Goal: Task Accomplishment & Management: Use online tool/utility

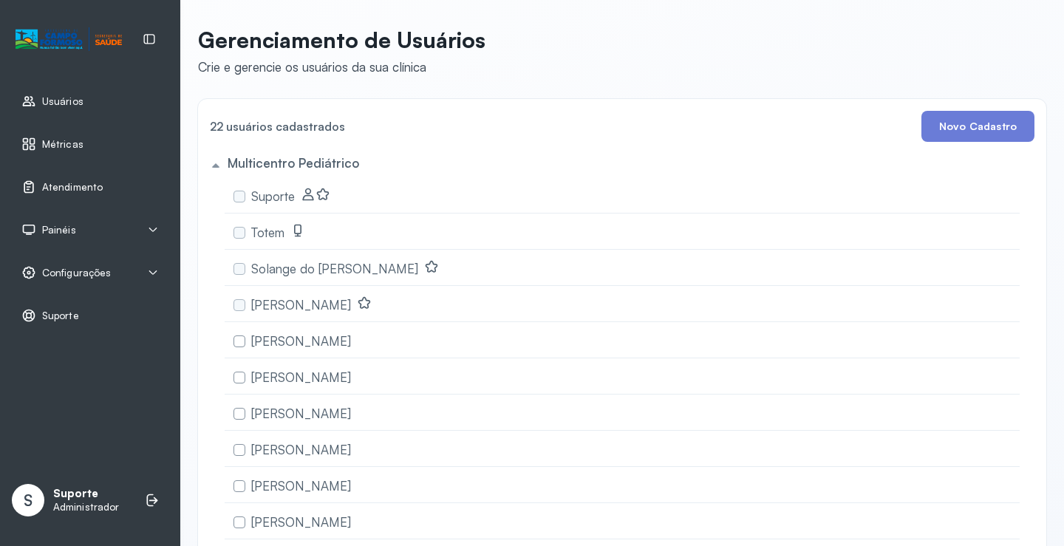
click at [86, 185] on span "Atendimento" at bounding box center [72, 187] width 61 height 13
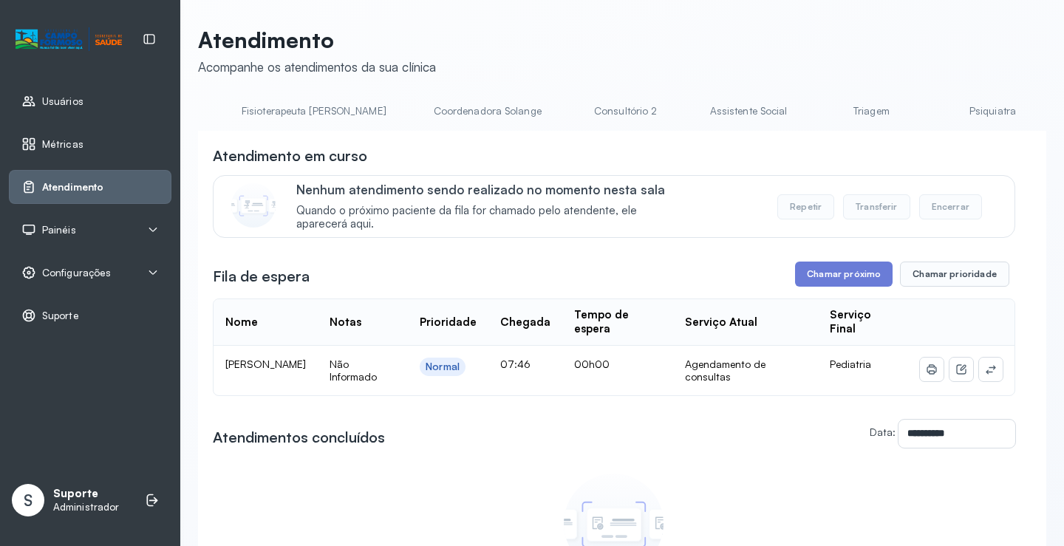
scroll to position [0, 906]
click at [795, 109] on link "Triagem" at bounding box center [846, 111] width 103 height 24
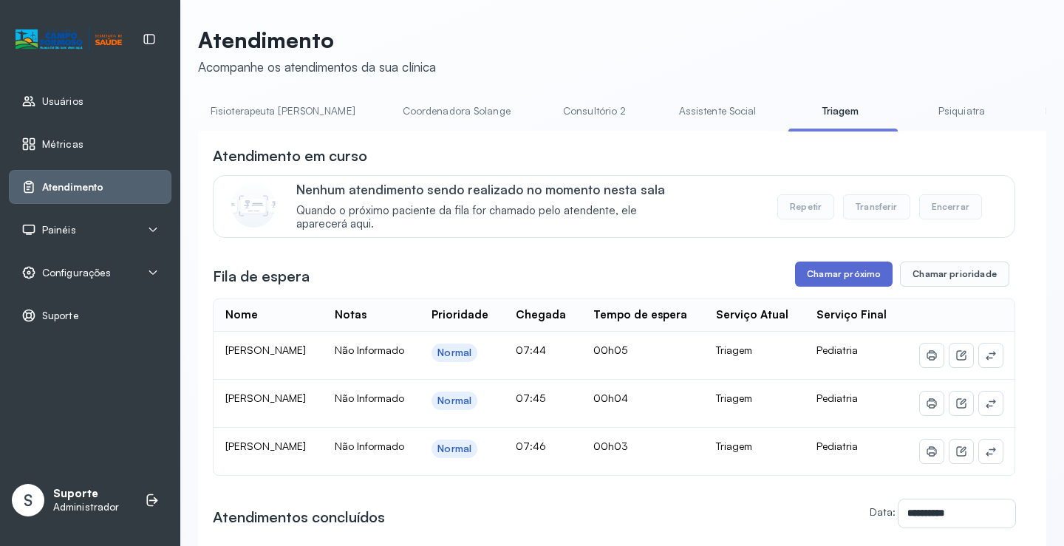
click at [832, 286] on button "Chamar próximo" at bounding box center [844, 274] width 98 height 25
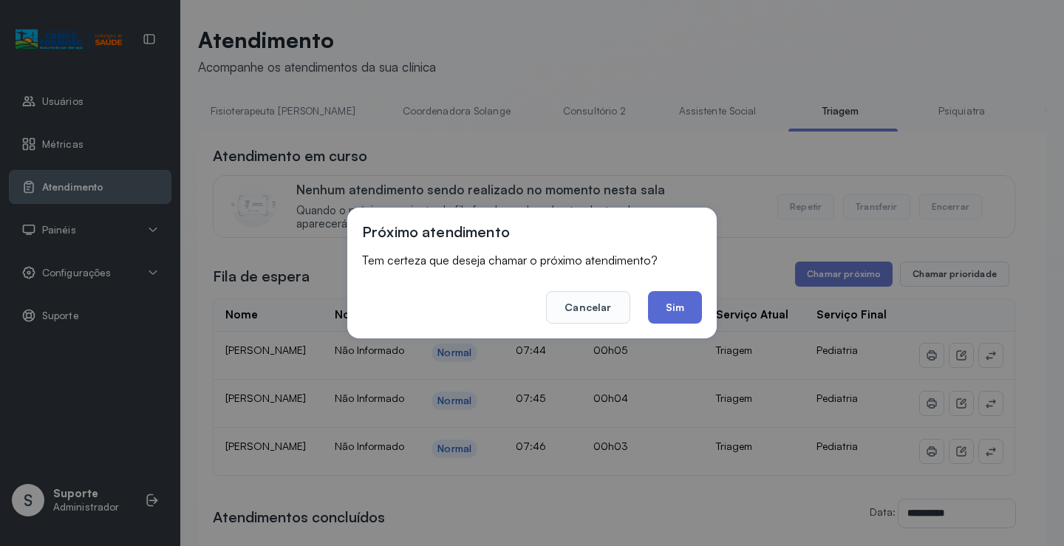
click at [677, 309] on button "Sim" at bounding box center [675, 307] width 54 height 33
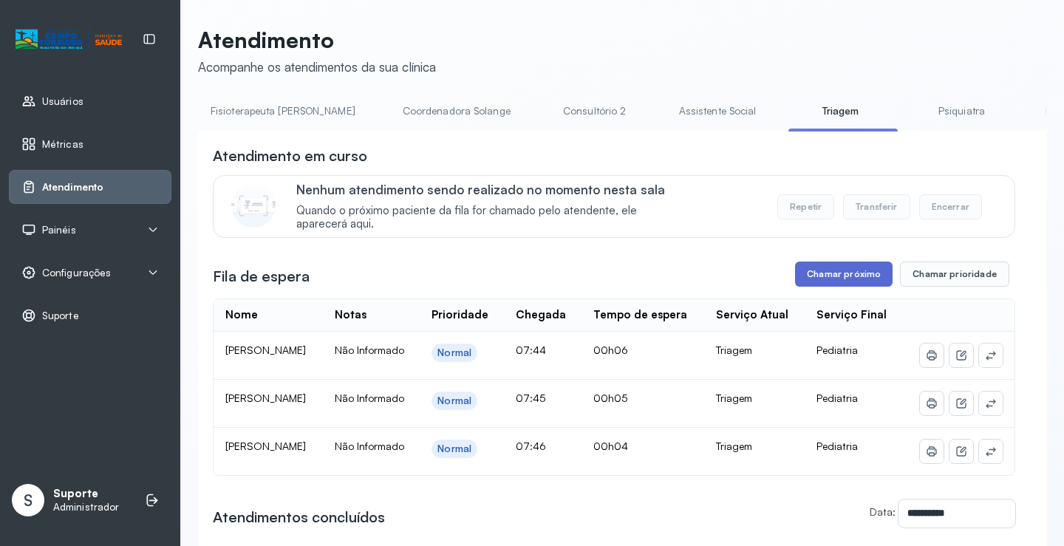
click at [846, 282] on button "Chamar próximo" at bounding box center [844, 274] width 98 height 25
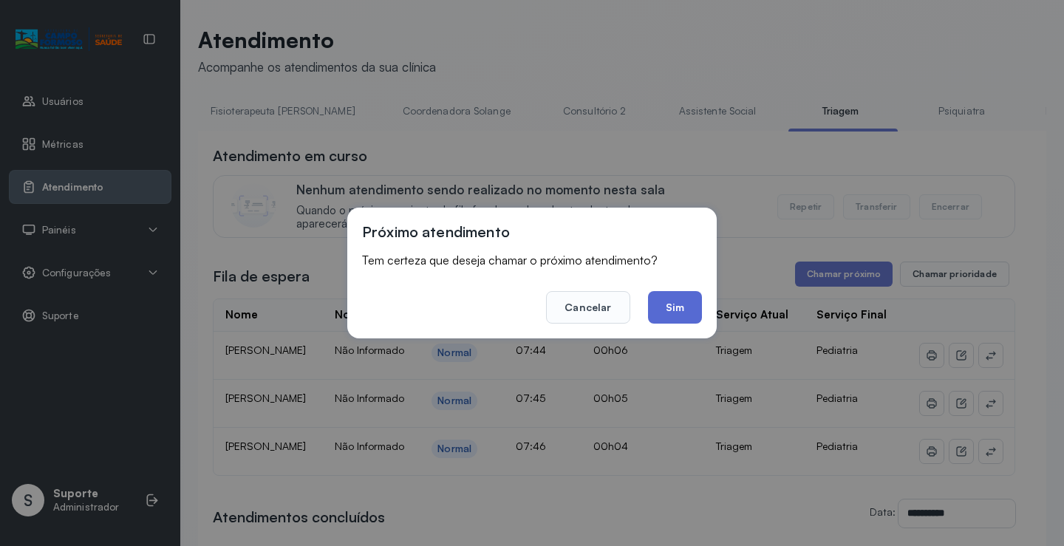
click at [681, 313] on button "Sim" at bounding box center [675, 307] width 54 height 33
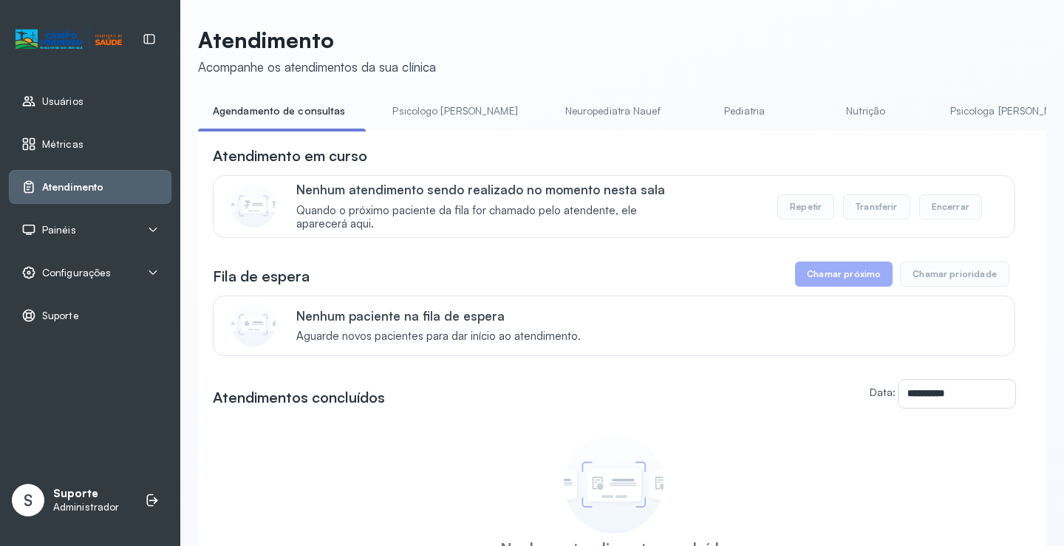
drag, startPoint x: 408, startPoint y: 140, endPoint x: 412, endPoint y: 132, distance: 8.9
click at [409, 137] on div "**********" at bounding box center [622, 404] width 848 height 547
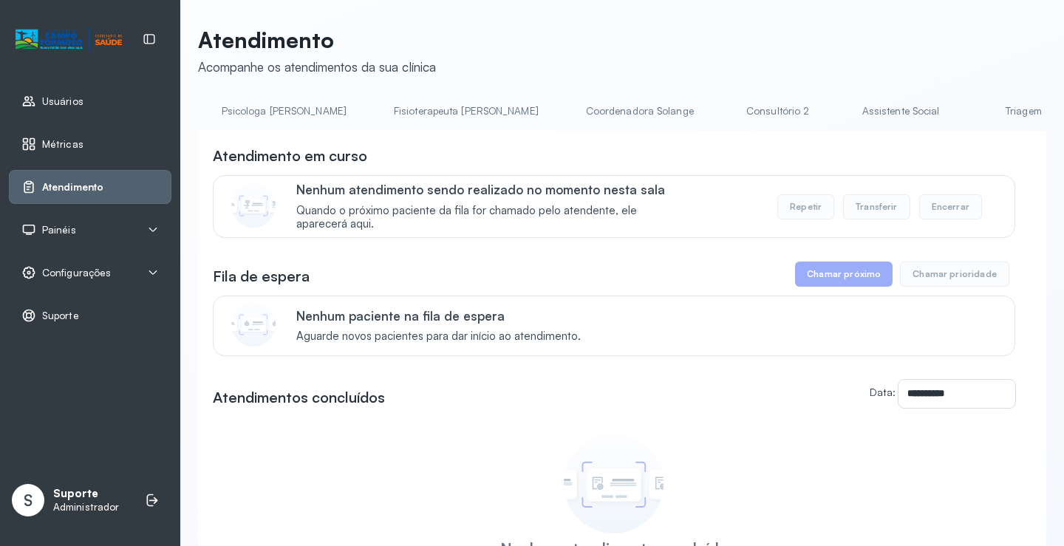
scroll to position [0, 828]
click at [873, 116] on link "Triagem" at bounding box center [924, 111] width 103 height 24
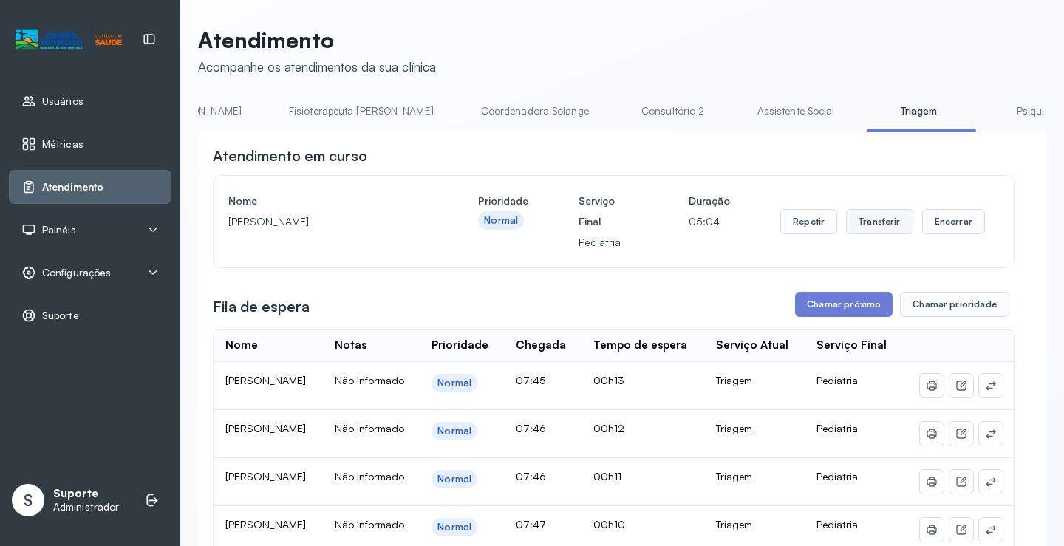
click at [870, 225] on button "Transferir" at bounding box center [879, 221] width 67 height 25
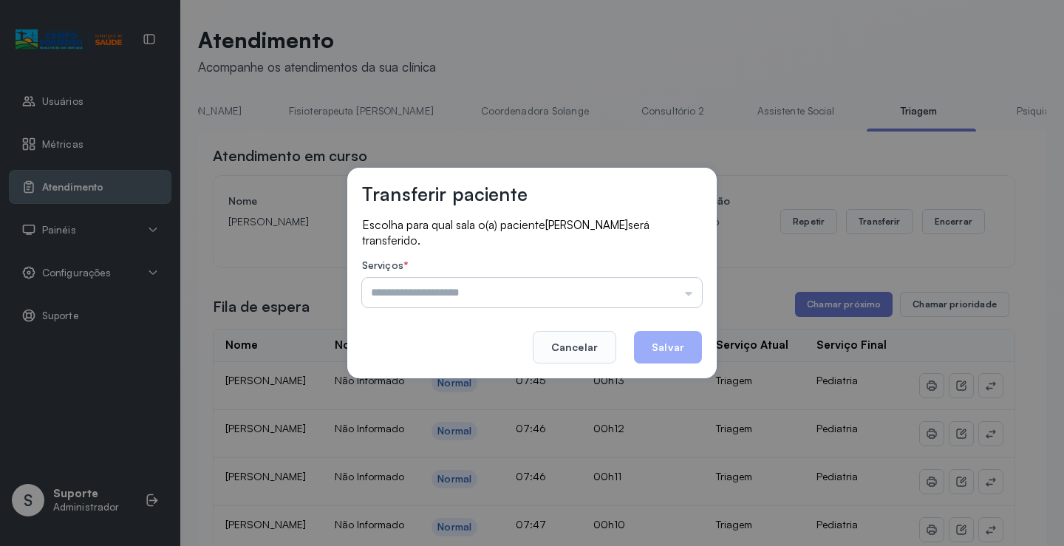
click at [691, 293] on input "text" at bounding box center [532, 293] width 340 height 30
type input "*********"
click at [426, 382] on div "Transferir paciente Escolha para qual sala o(a) paciente MAYLA PEREIRA DA SILVA…" at bounding box center [532, 273] width 1064 height 546
click at [672, 345] on button "Salvar" at bounding box center [668, 347] width 68 height 33
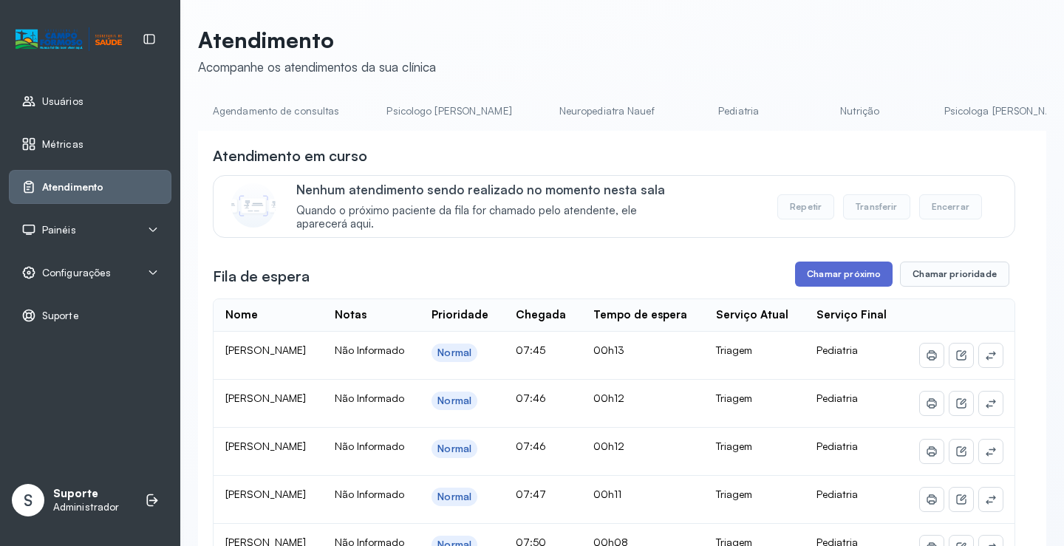
click at [836, 278] on button "Chamar próximo" at bounding box center [844, 274] width 98 height 25
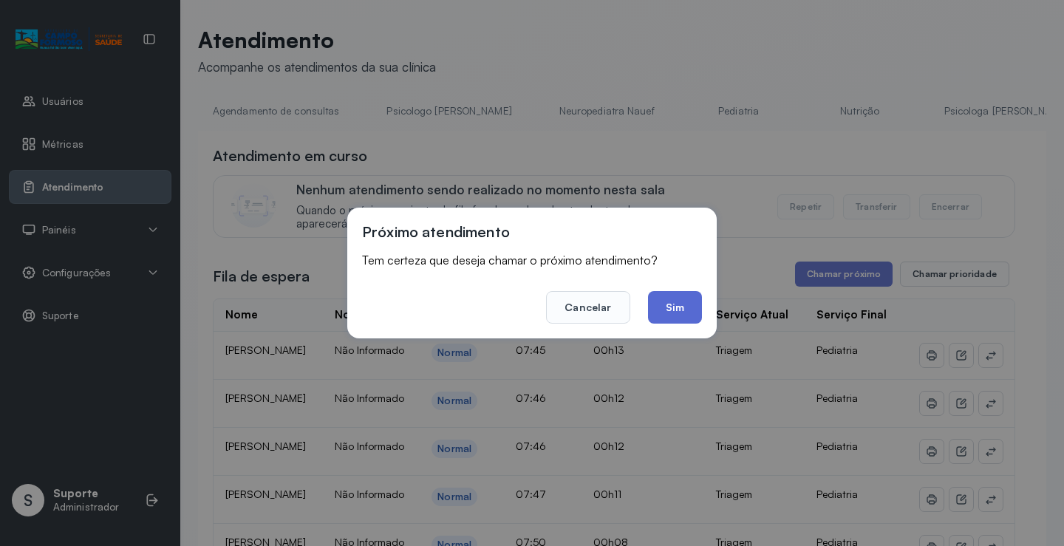
click at [674, 310] on button "Sim" at bounding box center [675, 307] width 54 height 33
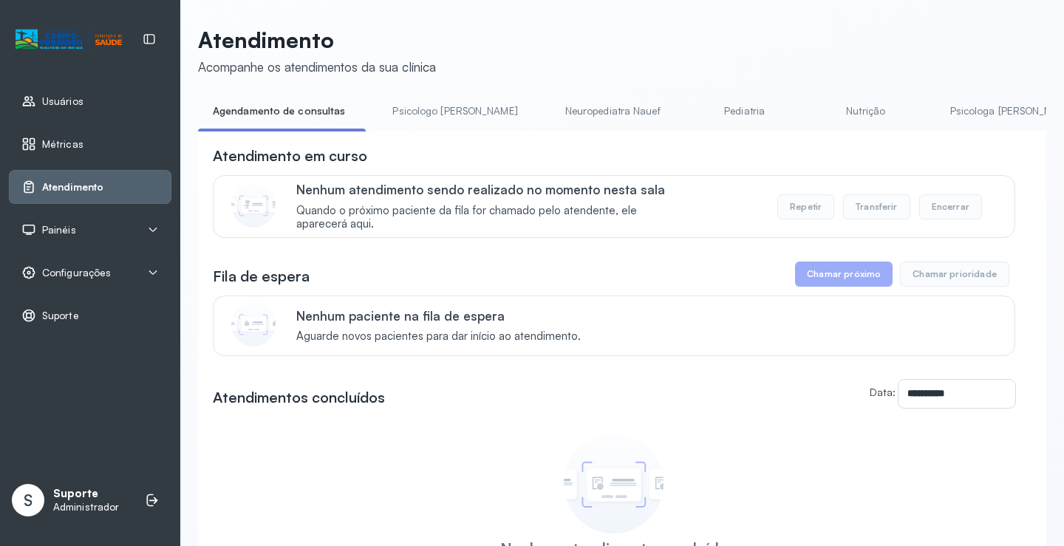
click at [441, 136] on div "**********" at bounding box center [622, 404] width 848 height 547
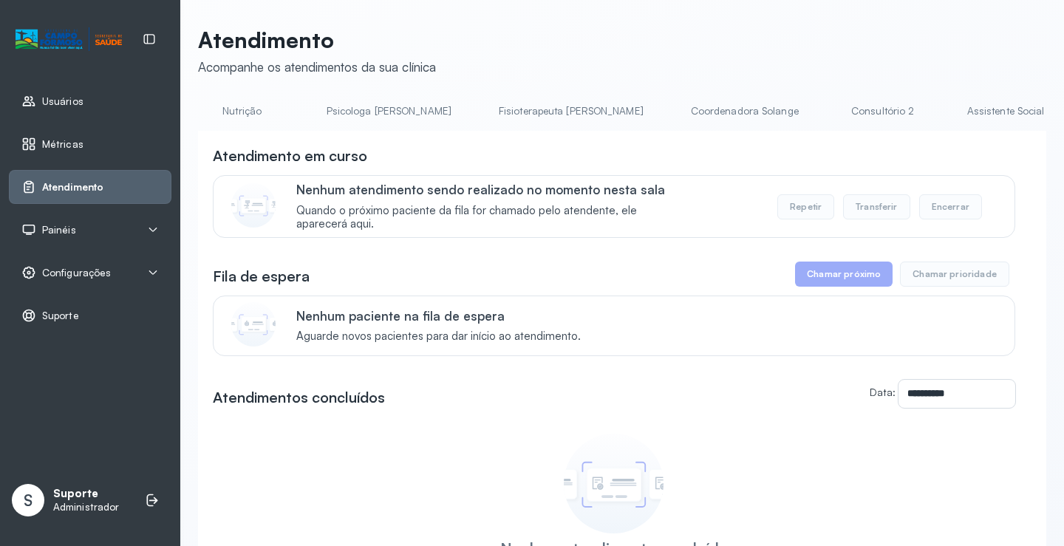
scroll to position [0, 831]
click at [870, 123] on li "Triagem" at bounding box center [924, 115] width 109 height 33
click at [870, 117] on link "Triagem" at bounding box center [921, 111] width 103 height 24
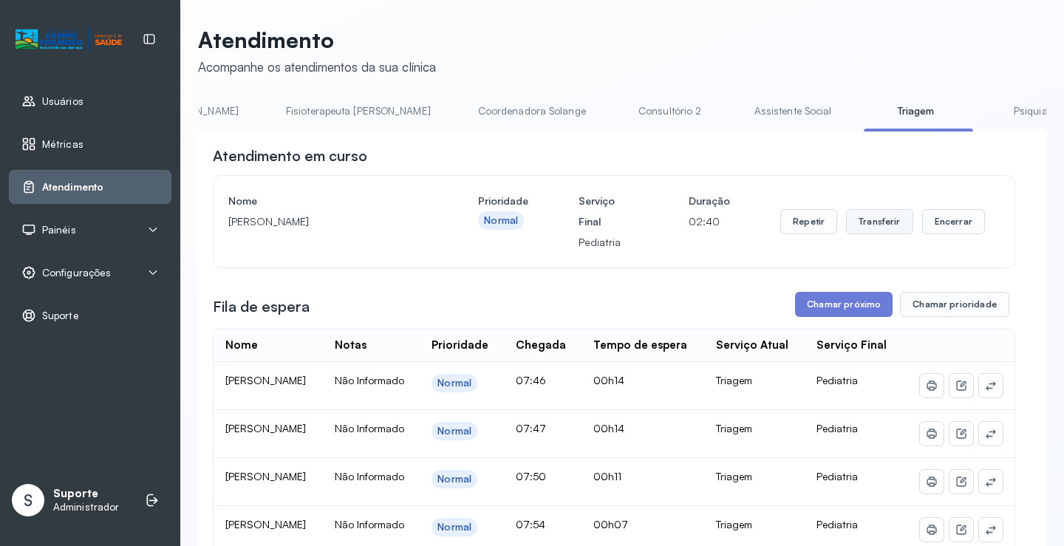
click at [864, 218] on button "Transferir" at bounding box center [879, 221] width 67 height 25
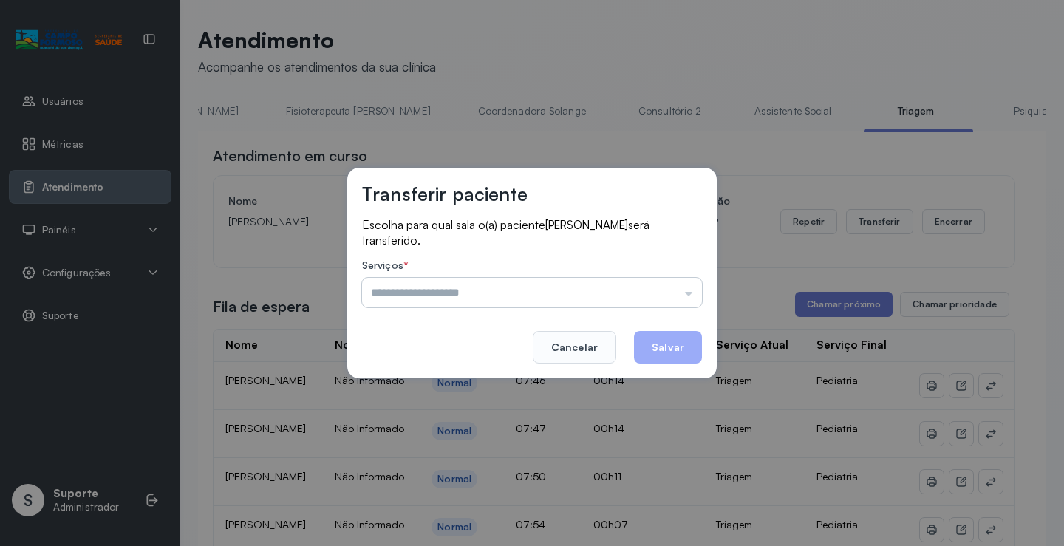
click at [688, 298] on input "text" at bounding box center [532, 293] width 340 height 30
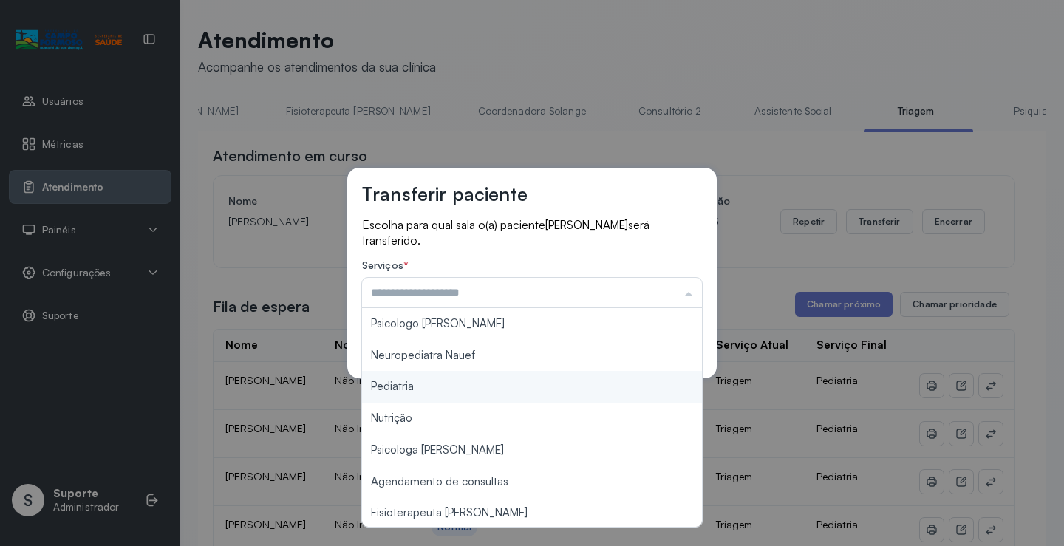
type input "*********"
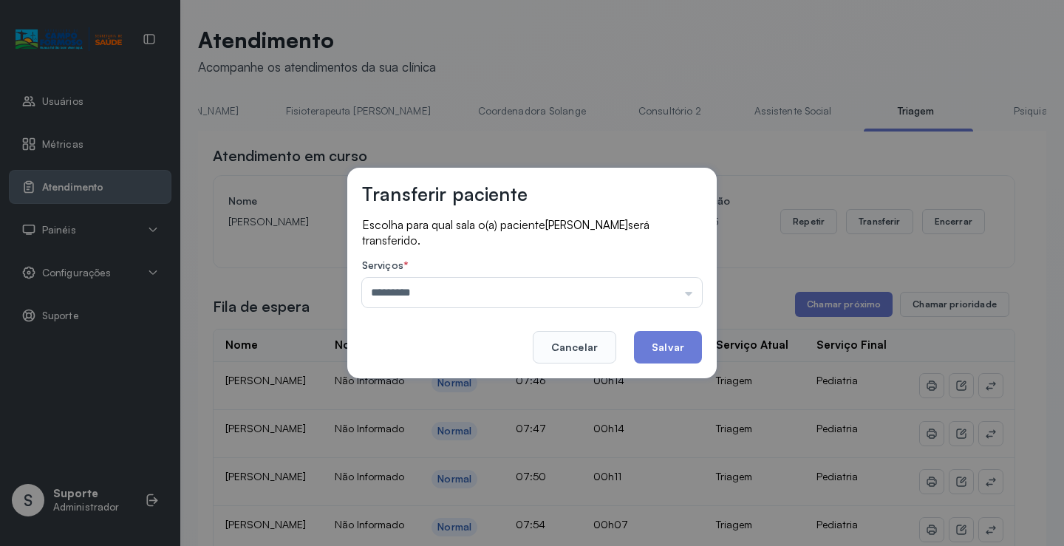
click at [416, 390] on div "Transferir paciente Escolha para qual sala o(a) paciente AYLLA SOFIA SOUZA SILV…" at bounding box center [532, 273] width 1064 height 546
click at [659, 349] on button "Salvar" at bounding box center [668, 347] width 68 height 33
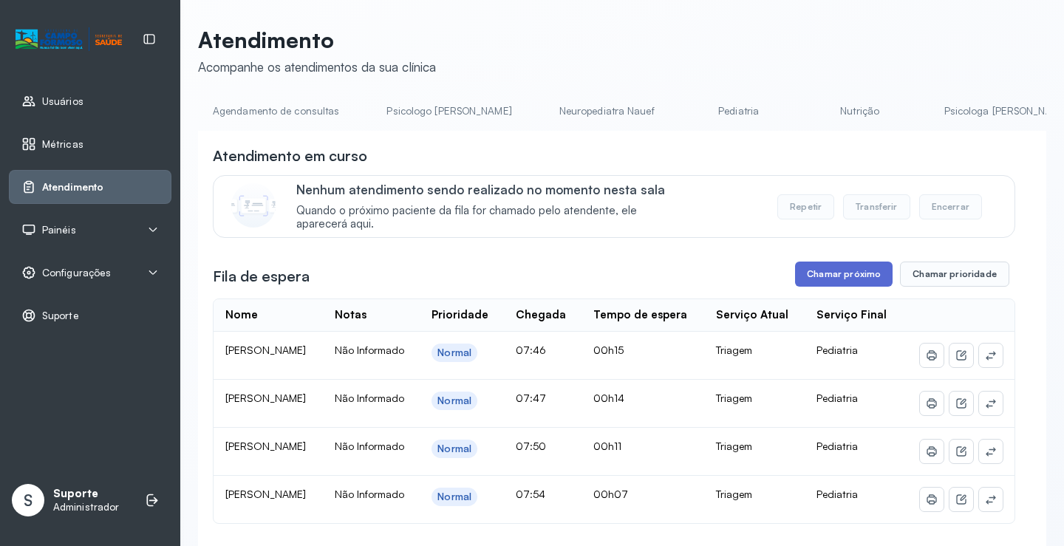
click at [846, 279] on button "Chamar próximo" at bounding box center [844, 274] width 98 height 25
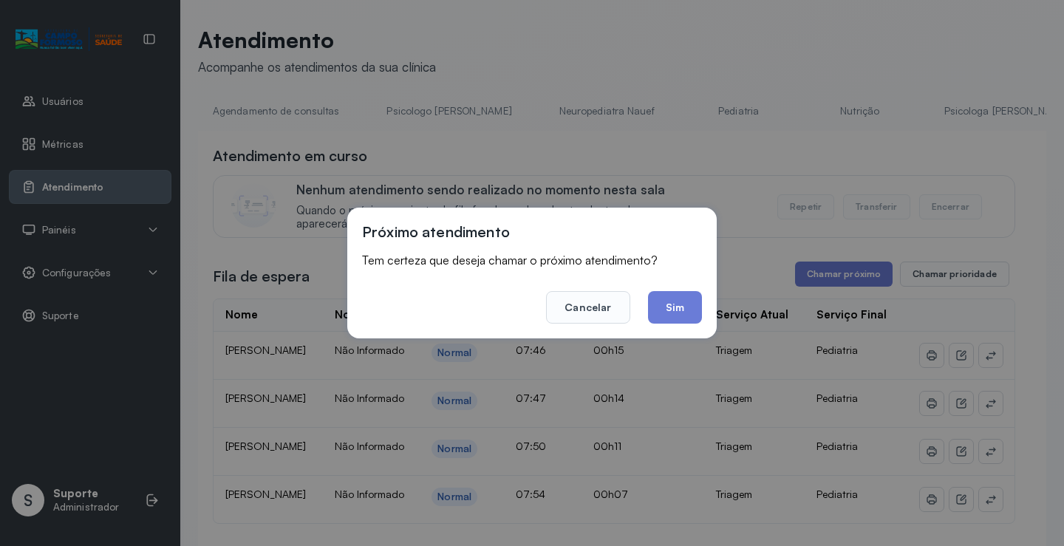
drag, startPoint x: 664, startPoint y: 309, endPoint x: 682, endPoint y: 291, distance: 25.6
click at [676, 299] on button "Sim" at bounding box center [675, 307] width 54 height 33
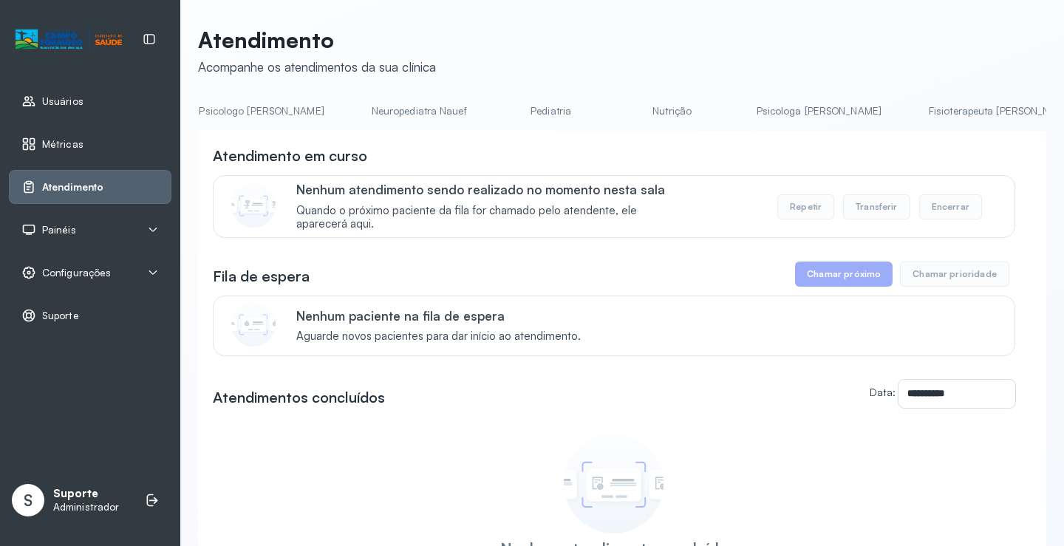
scroll to position [0, 314]
click at [500, 115] on link "Nutrição" at bounding box center [551, 111] width 103 height 24
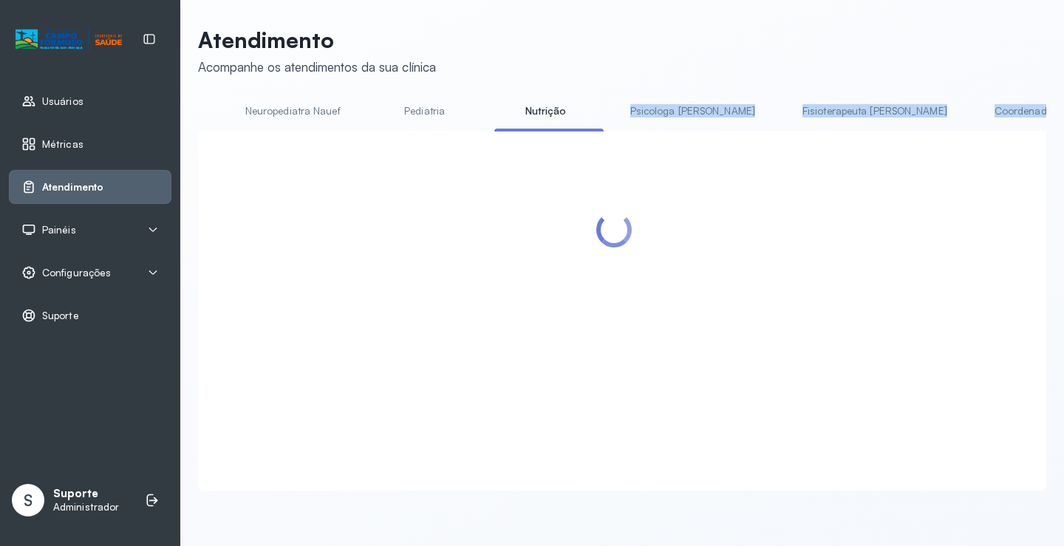
click at [545, 160] on div "Agendamento de consultas Psicologo [PERSON_NAME] Nauef Pediatria Nutrição Psico…" at bounding box center [622, 295] width 848 height 392
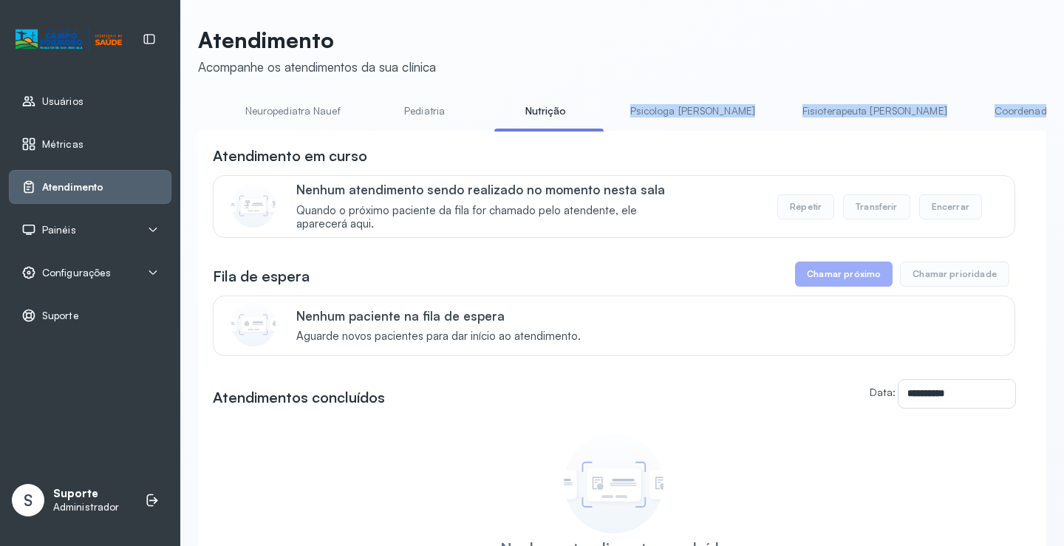
click at [579, 138] on div "**********" at bounding box center [622, 404] width 848 height 547
click at [579, 146] on div "**********" at bounding box center [622, 404] width 848 height 547
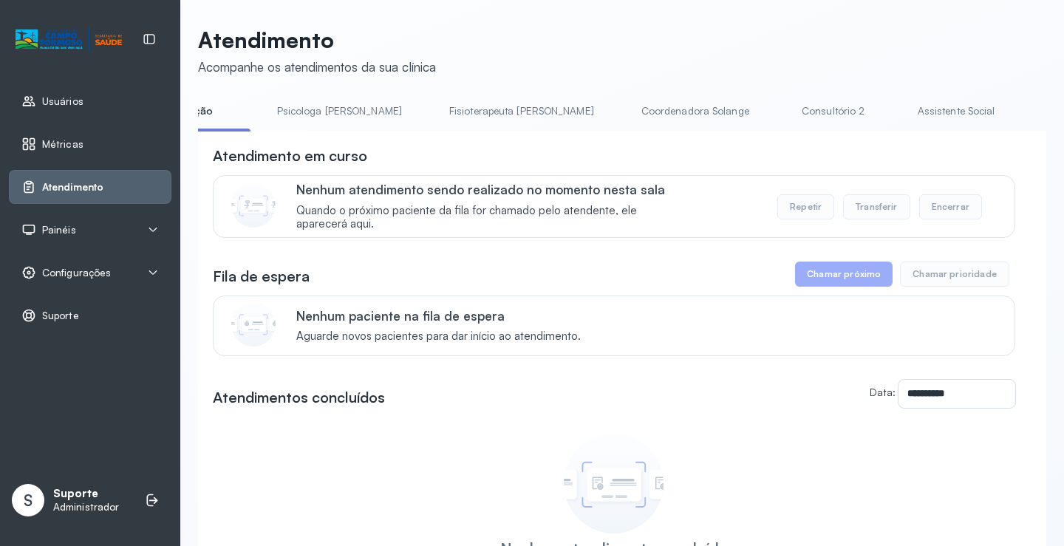
scroll to position [0, 886]
click at [809, 106] on link "Triagem" at bounding box center [860, 111] width 103 height 24
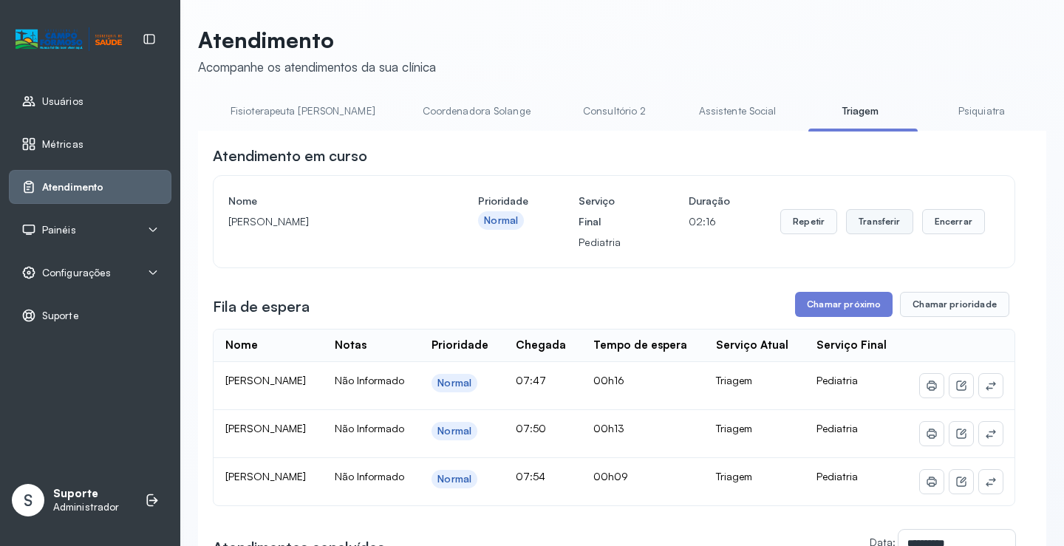
click at [878, 225] on button "Transferir" at bounding box center [879, 221] width 67 height 25
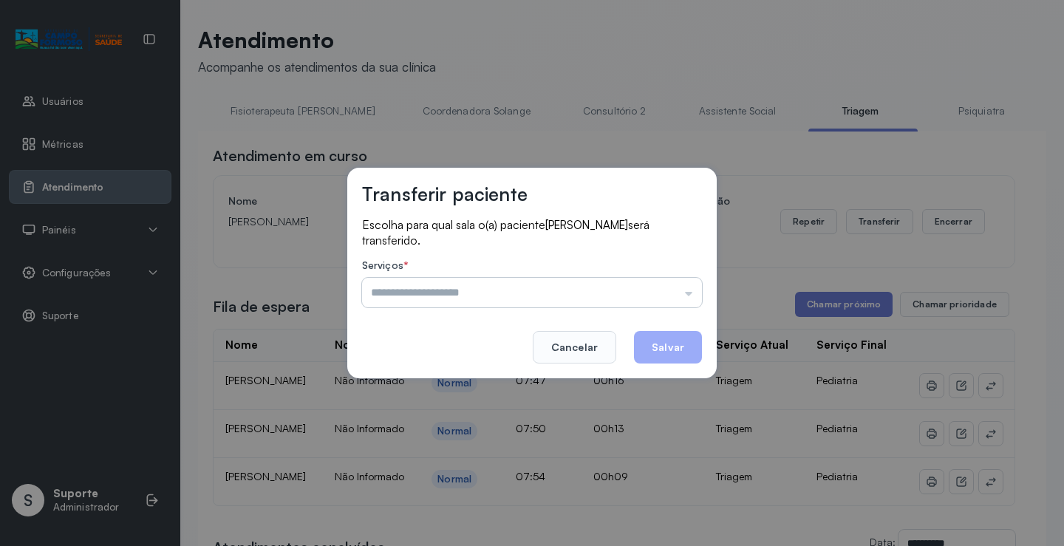
click at [701, 295] on input "text" at bounding box center [532, 293] width 340 height 30
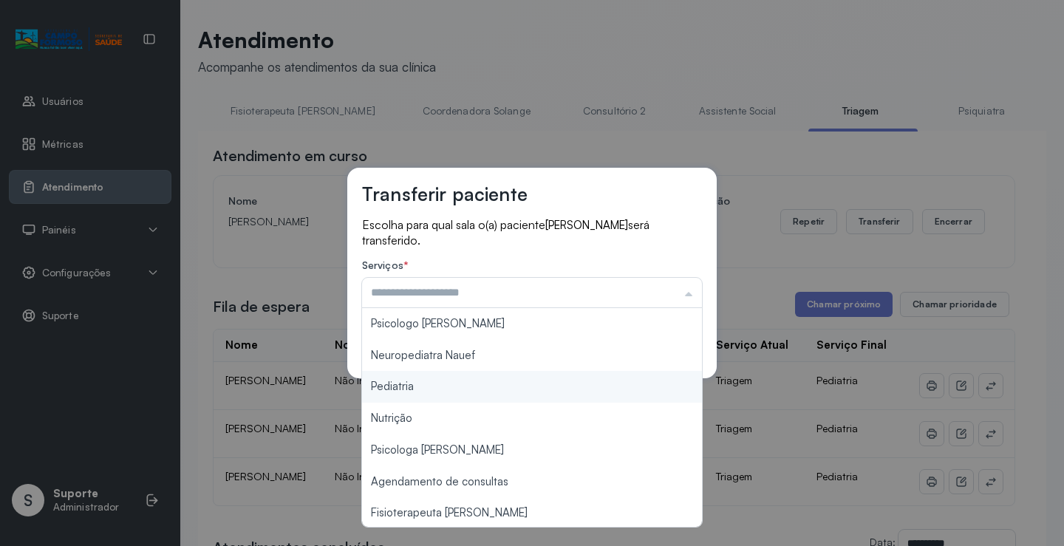
type input "*********"
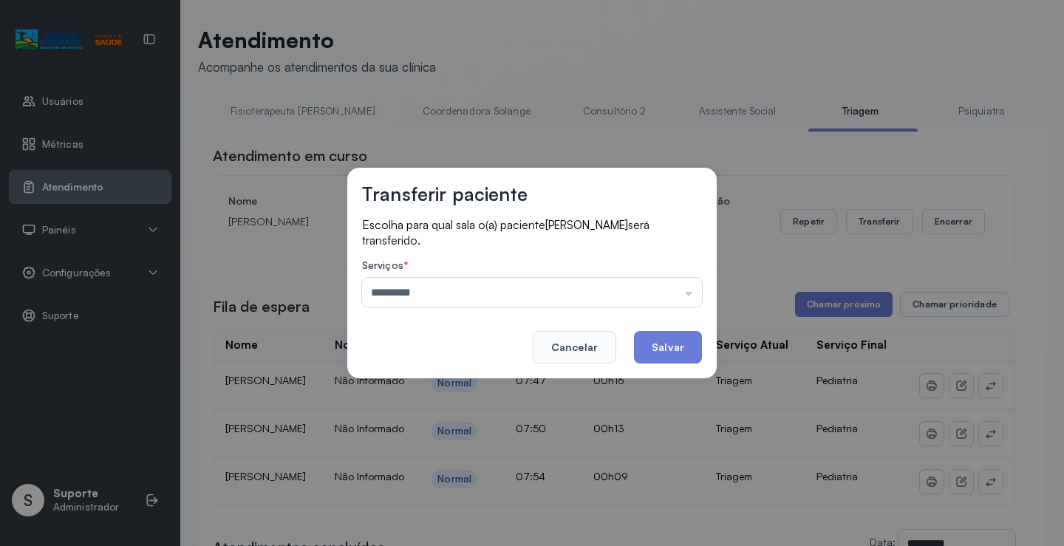
click at [428, 379] on div "Transferir paciente Escolha para qual sala o(a) paciente [PERSON_NAME] será tra…" at bounding box center [532, 273] width 1064 height 546
click at [673, 347] on button "Salvar" at bounding box center [668, 347] width 68 height 33
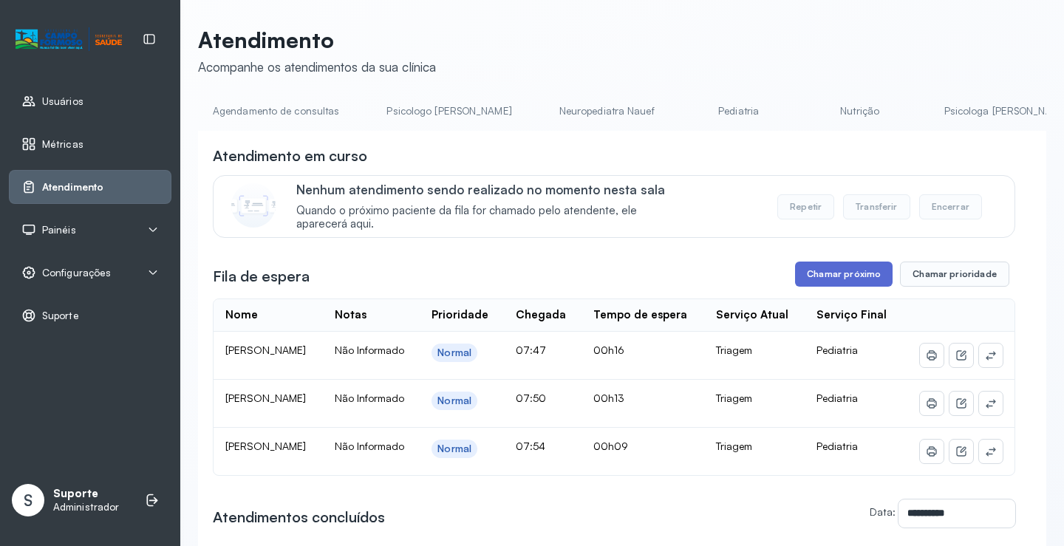
click at [846, 281] on button "Chamar próximo" at bounding box center [844, 274] width 98 height 25
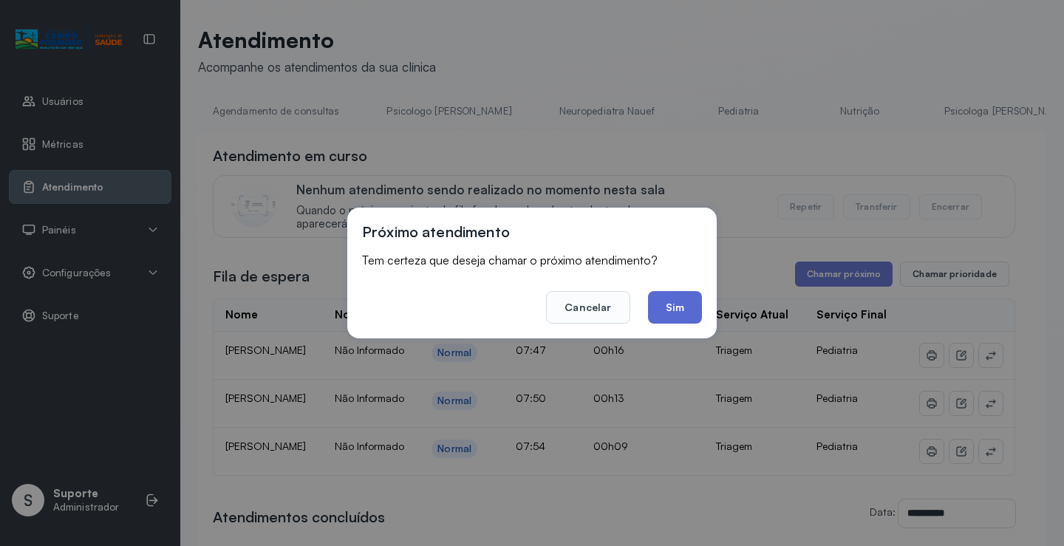
click at [682, 309] on button "Sim" at bounding box center [675, 307] width 54 height 33
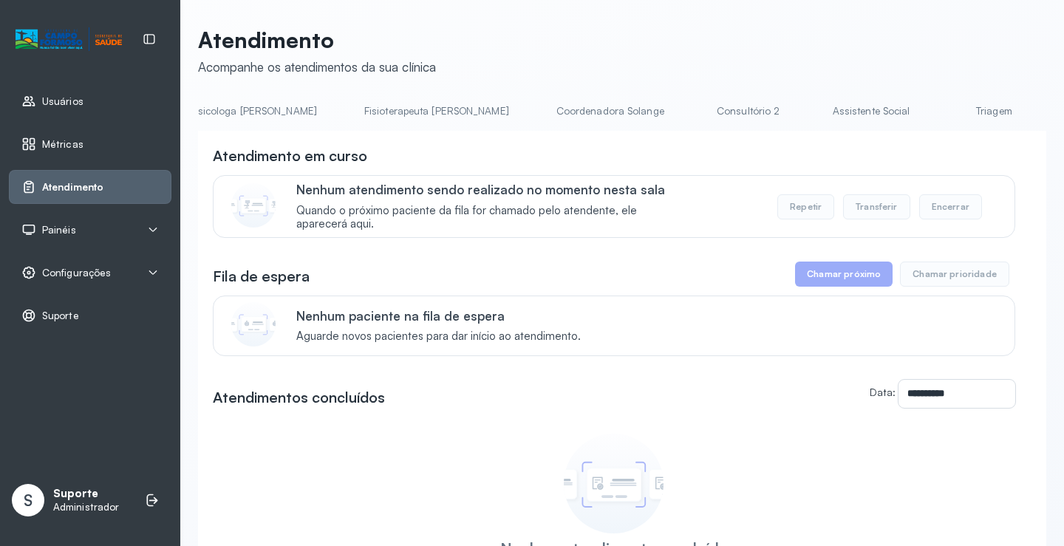
scroll to position [0, 824]
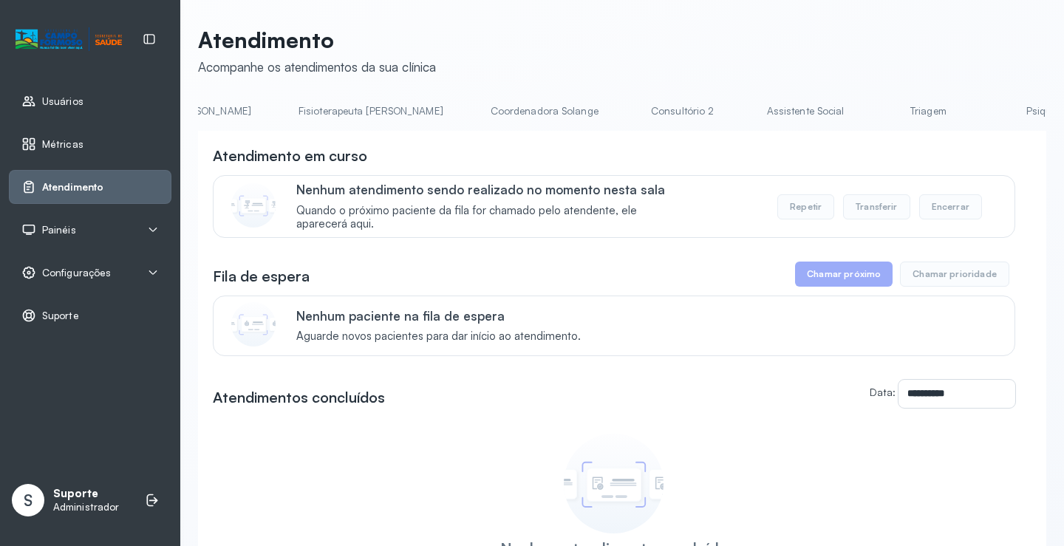
click at [877, 109] on link "Triagem" at bounding box center [928, 111] width 103 height 24
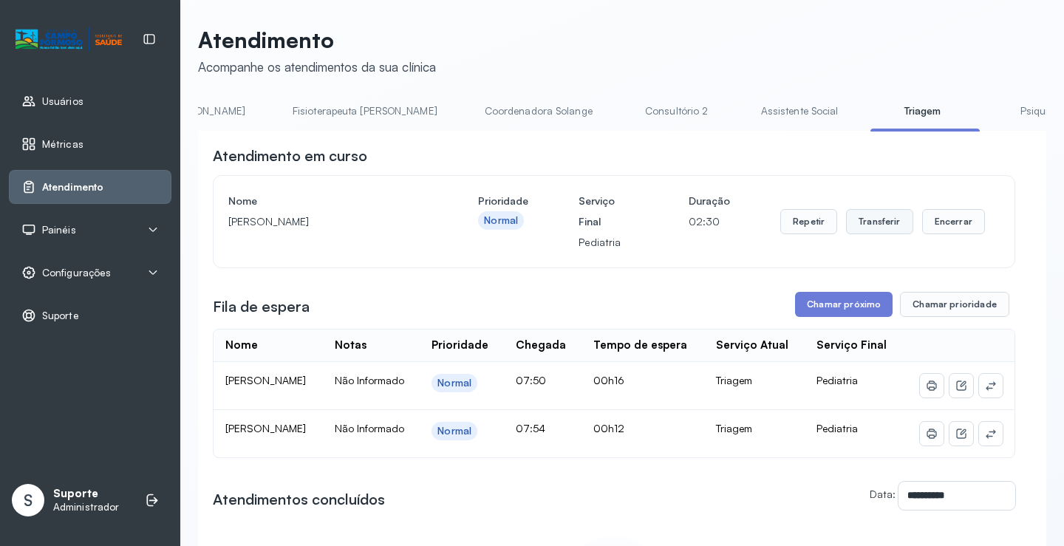
click at [868, 224] on button "Transferir" at bounding box center [879, 221] width 67 height 25
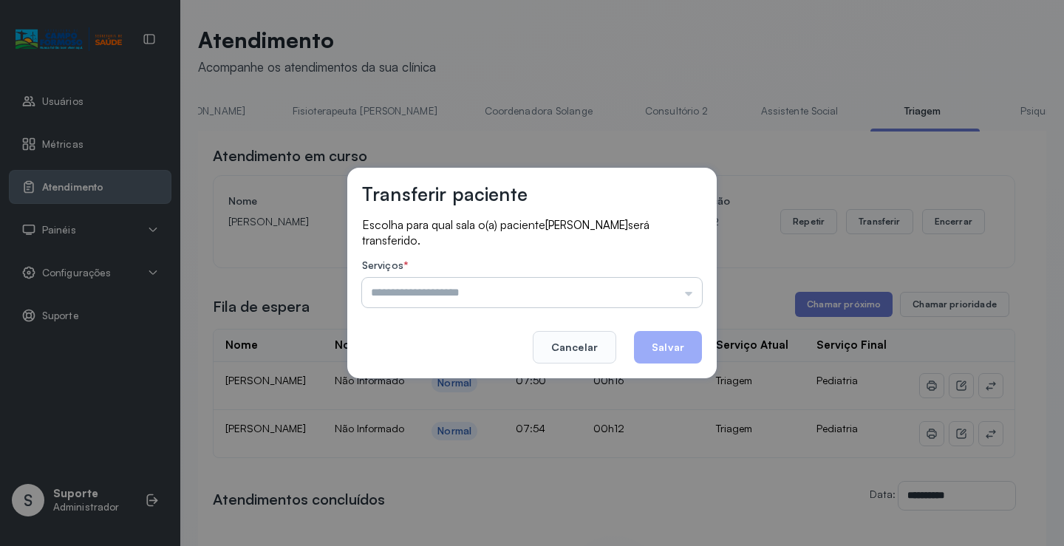
click at [688, 292] on input "text" at bounding box center [532, 293] width 340 height 30
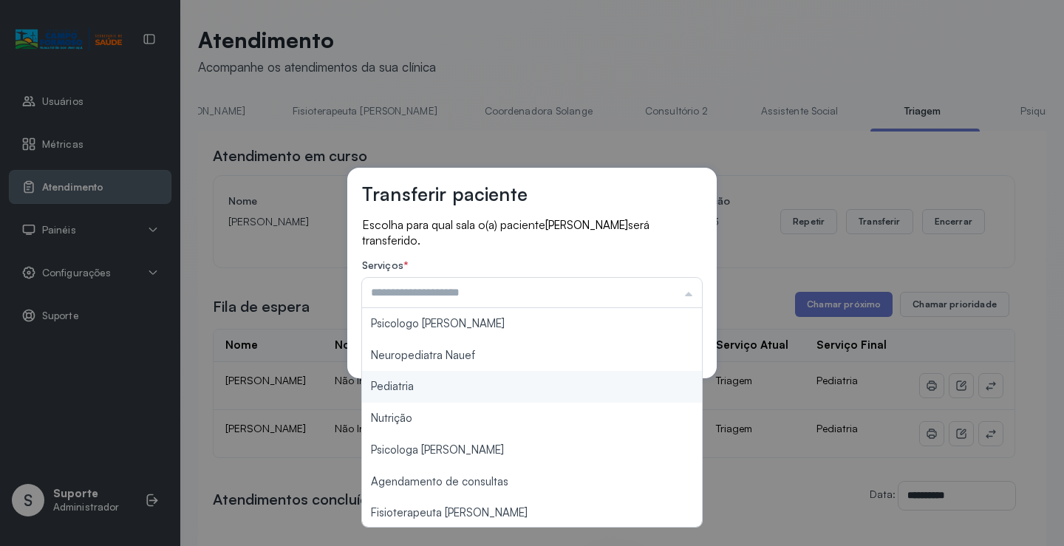
type input "*********"
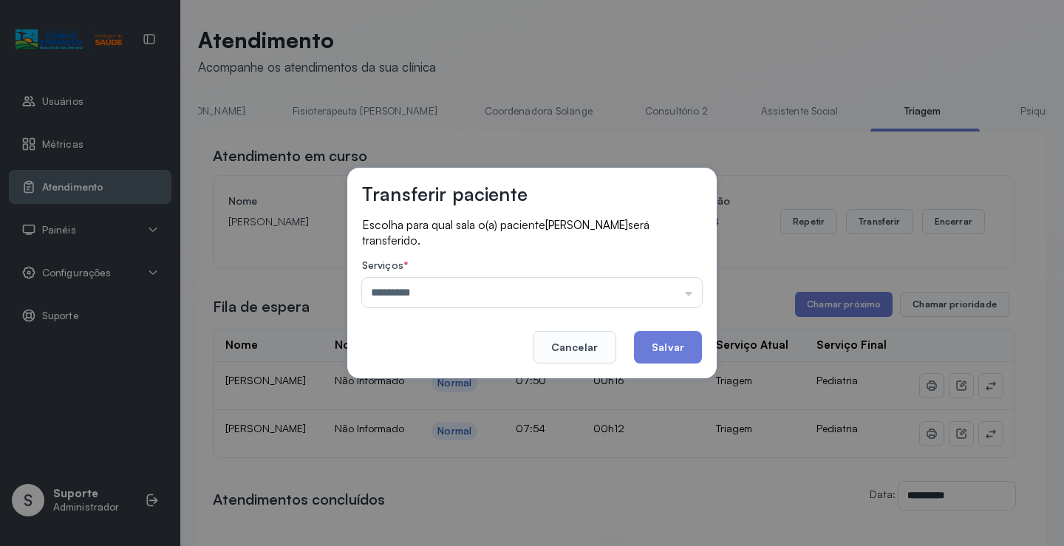
click at [426, 390] on div "Transferir paciente Escolha para qual sala o(a) paciente MARIA YSABELLA ALVES D…" at bounding box center [532, 273] width 1064 height 546
click at [665, 347] on button "Salvar" at bounding box center [668, 347] width 68 height 33
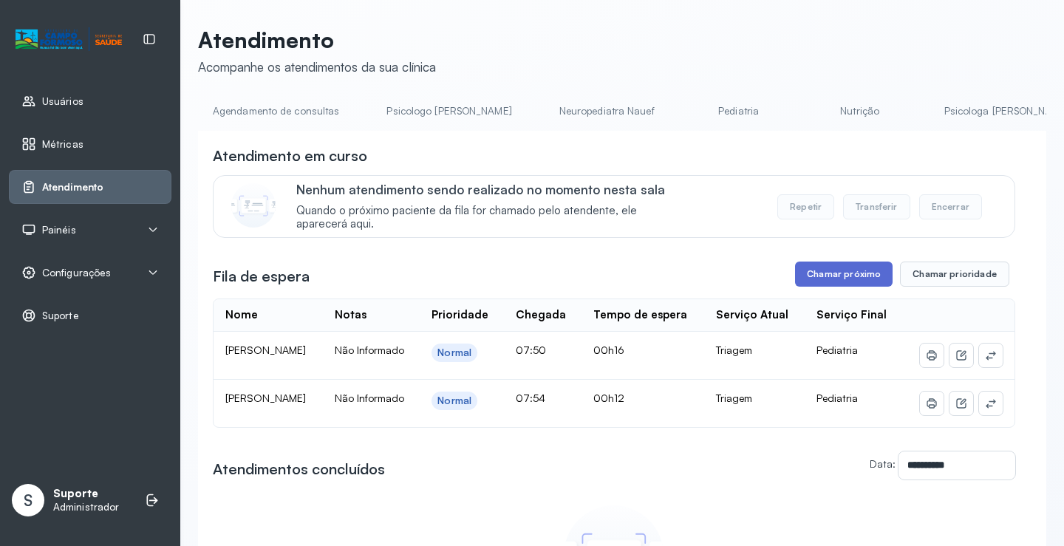
click at [846, 278] on button "Chamar próximo" at bounding box center [844, 274] width 98 height 25
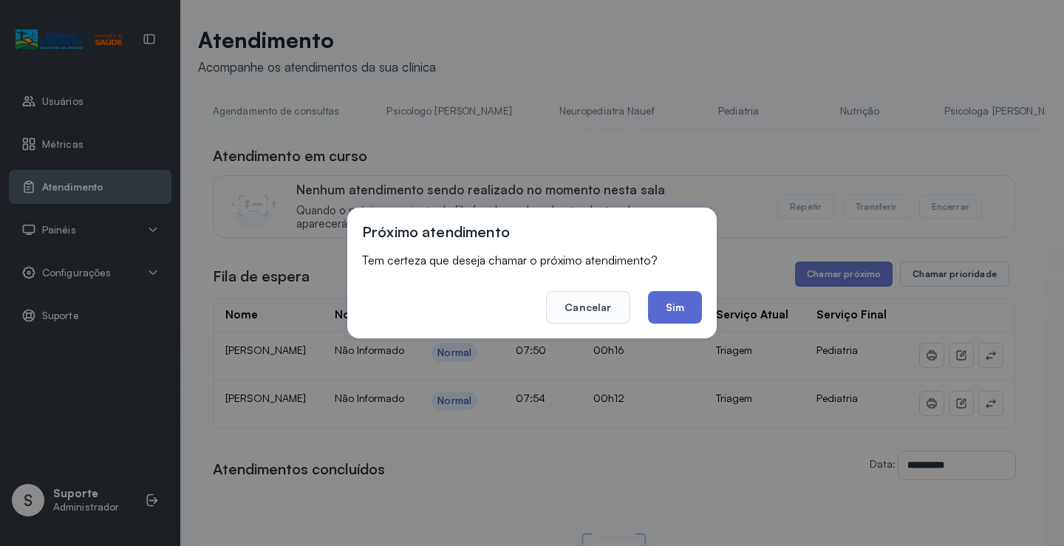
click at [684, 306] on button "Sim" at bounding box center [675, 307] width 54 height 33
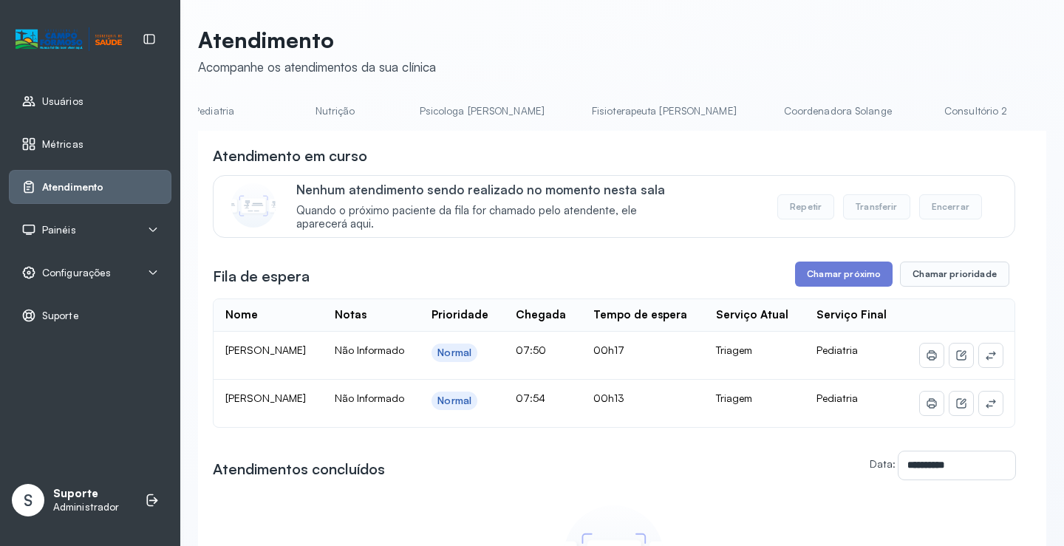
scroll to position [0, 823]
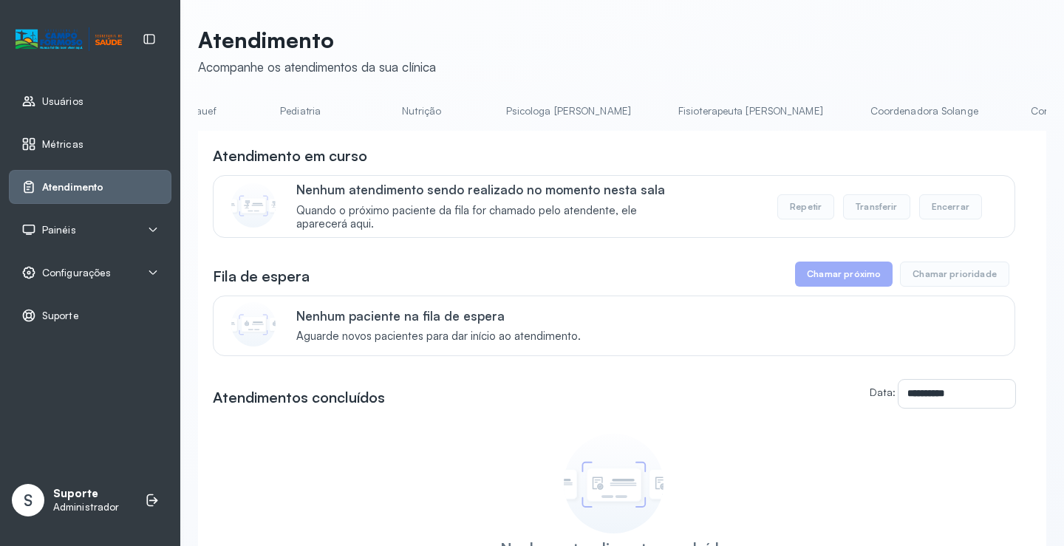
scroll to position [0, 574]
click at [727, 126] on li "Coordenadora Solange" at bounding box center [798, 115] width 143 height 33
click at [525, 118] on link "Triagem" at bounding box center [576, 111] width 103 height 24
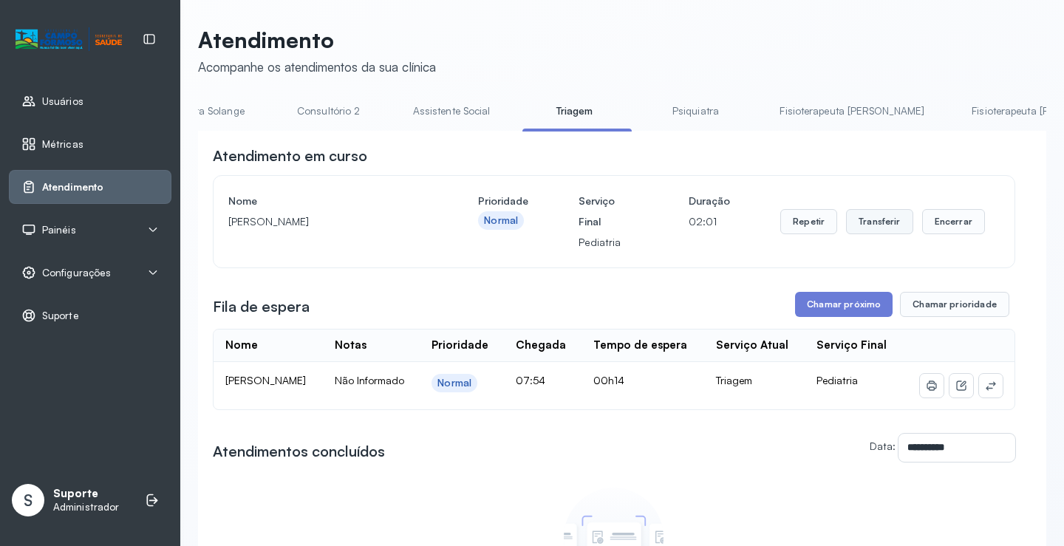
click at [878, 224] on button "Transferir" at bounding box center [879, 221] width 67 height 25
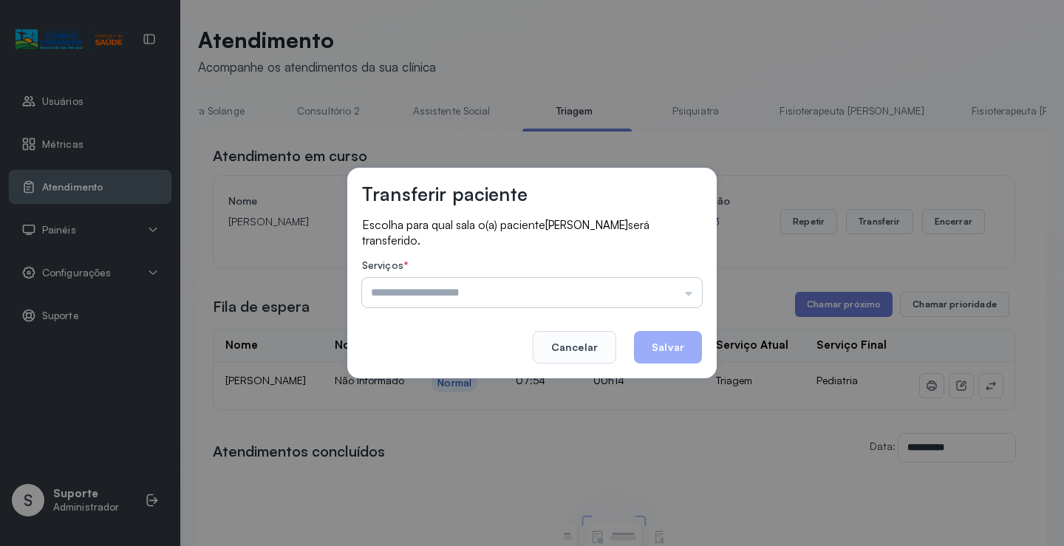
click at [690, 290] on input "text" at bounding box center [532, 293] width 340 height 30
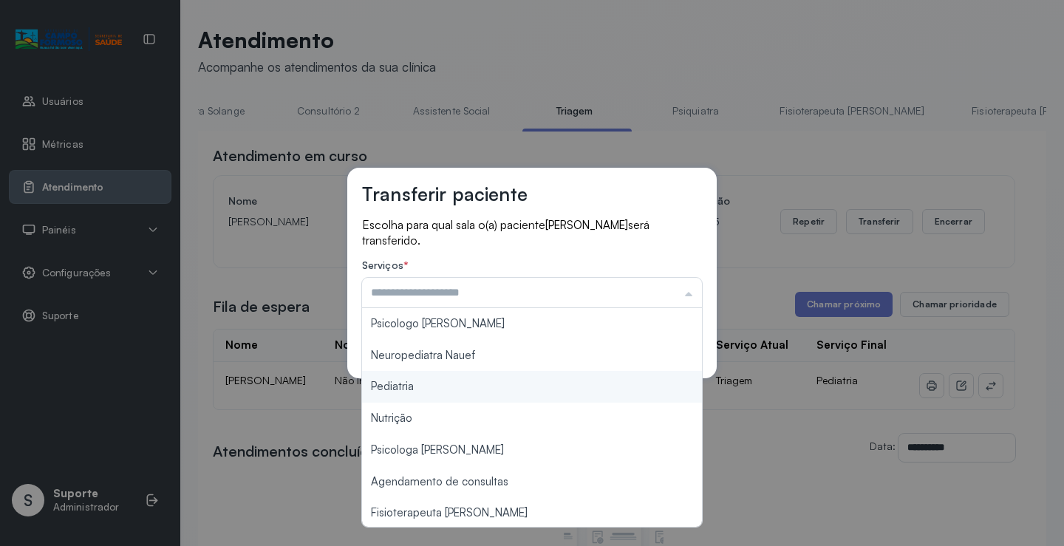
type input "*********"
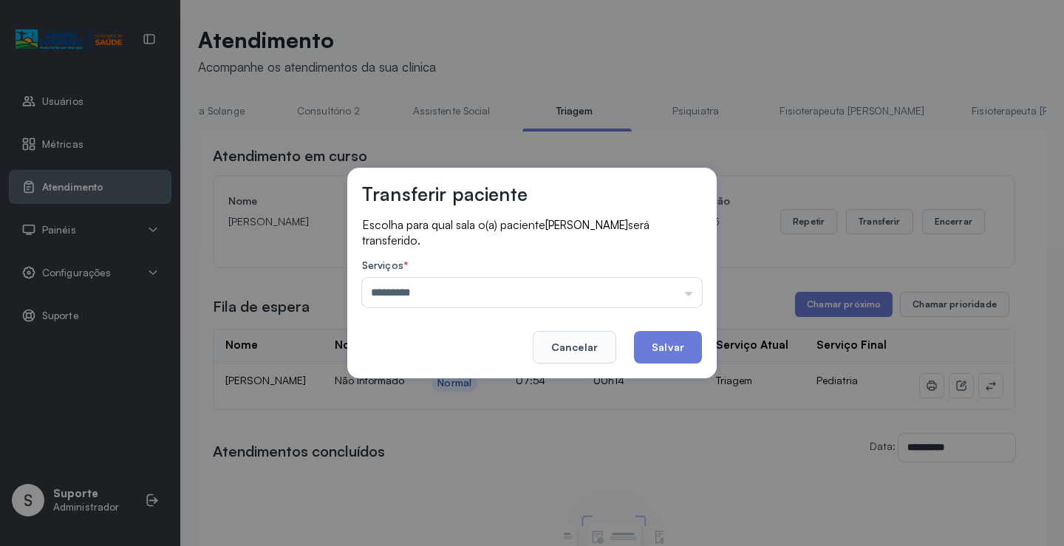
click at [419, 387] on div "Transferir paciente Escolha para qual sala o(a) paciente [PERSON_NAME] será tra…" at bounding box center [532, 273] width 1064 height 546
click at [676, 353] on button "Salvar" at bounding box center [668, 347] width 68 height 33
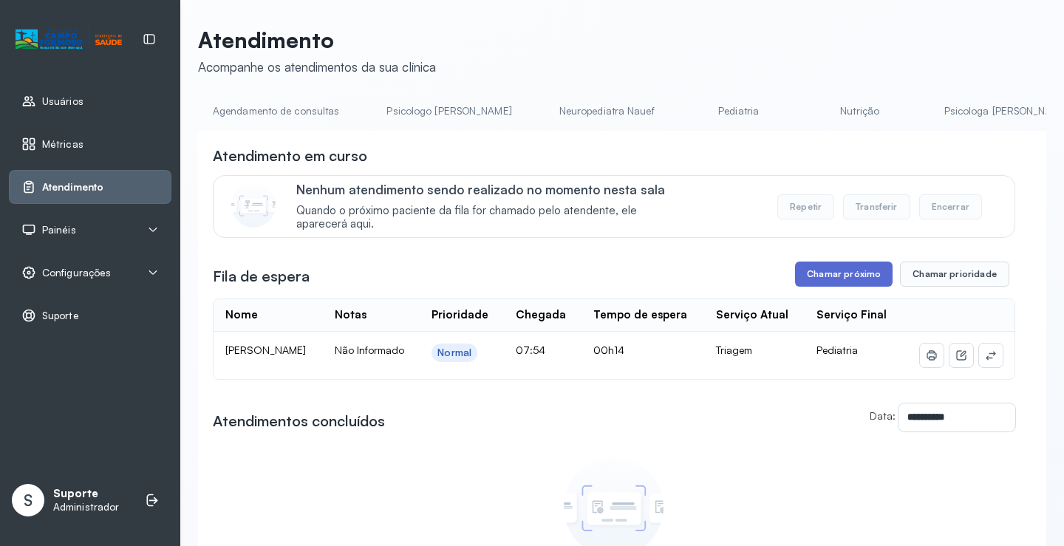
click at [837, 280] on button "Chamar próximo" at bounding box center [844, 274] width 98 height 25
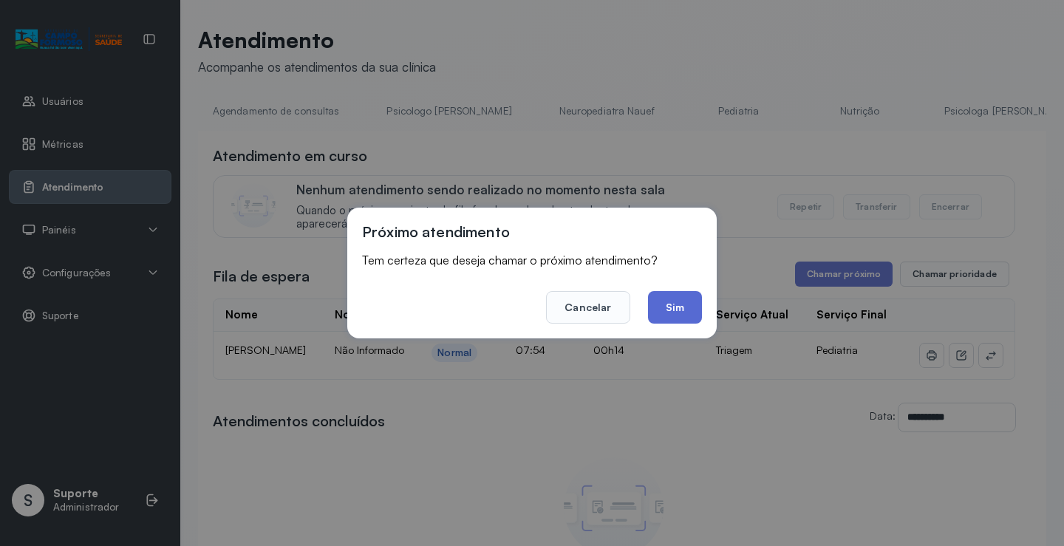
click at [676, 310] on button "Sim" at bounding box center [675, 307] width 54 height 33
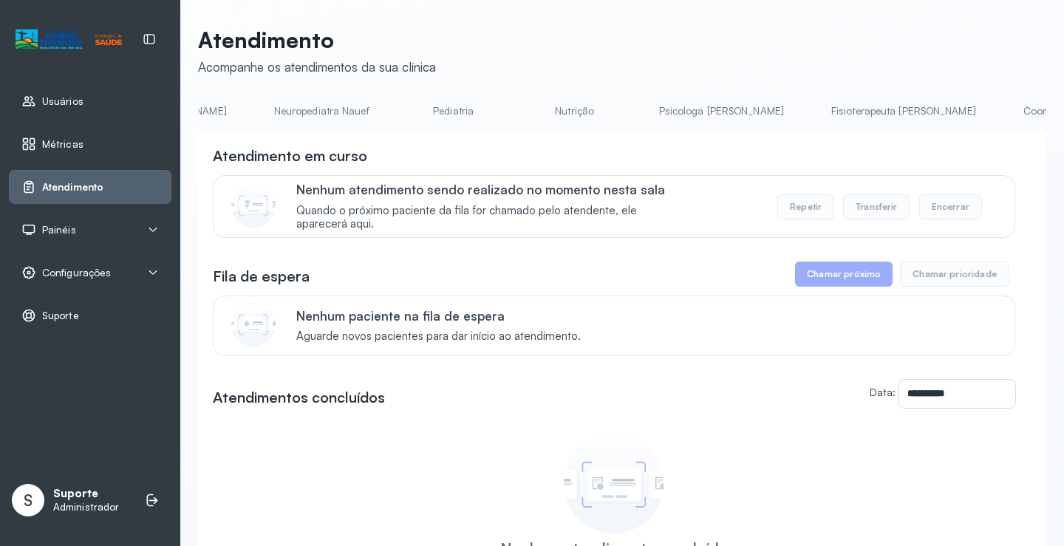
scroll to position [0, 400]
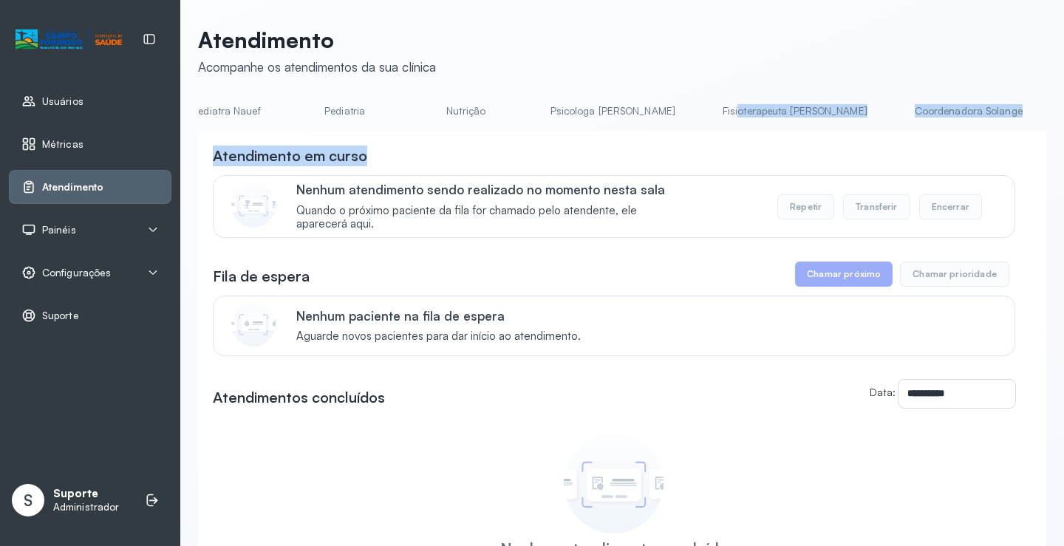
drag, startPoint x: 565, startPoint y: 135, endPoint x: 632, endPoint y: 126, distance: 67.2
click at [631, 126] on div "**********" at bounding box center [622, 388] width 848 height 579
click at [564, 166] on div "Atendimento em curso" at bounding box center [614, 156] width 803 height 21
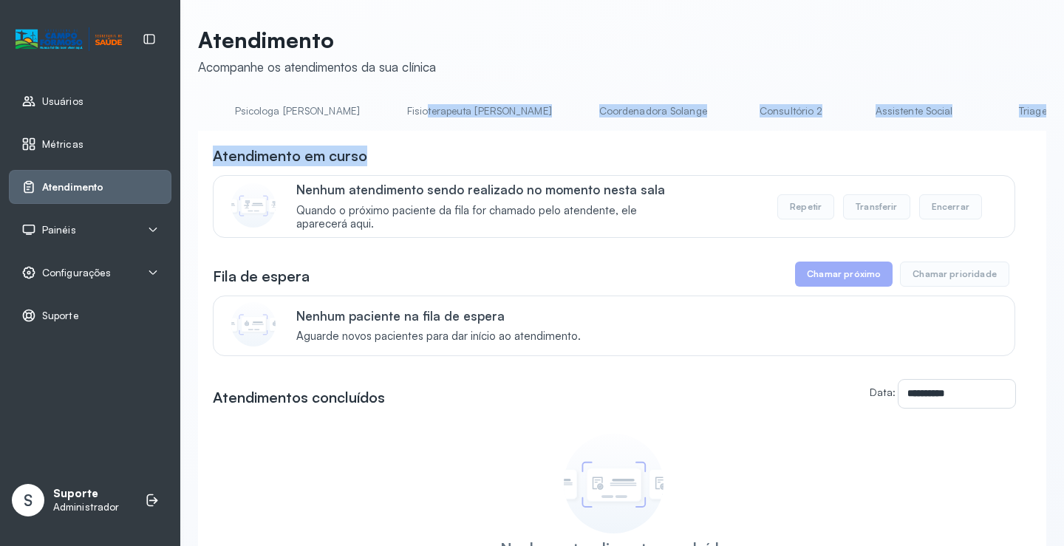
scroll to position [0, 881]
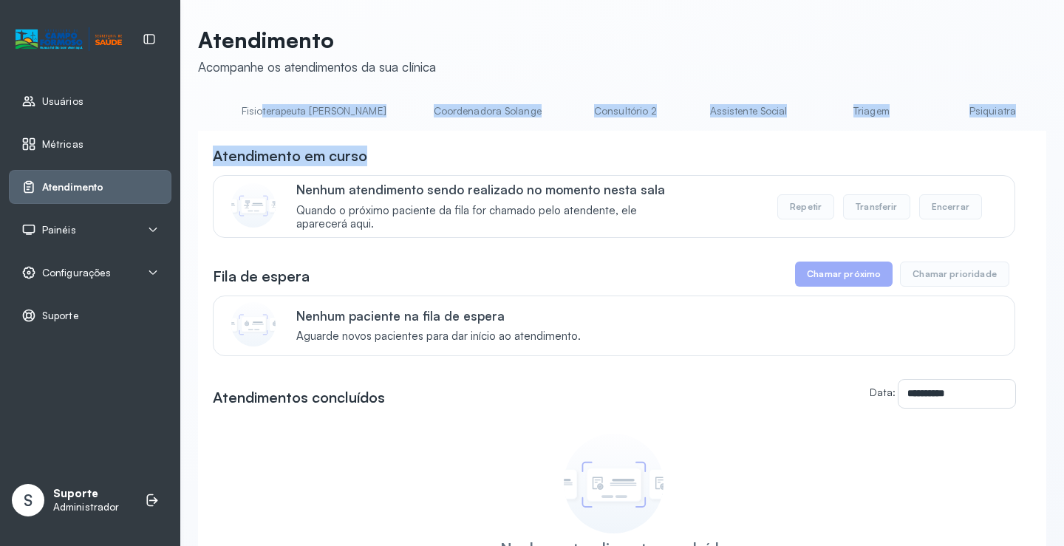
click at [820, 110] on link "Triagem" at bounding box center [871, 111] width 103 height 24
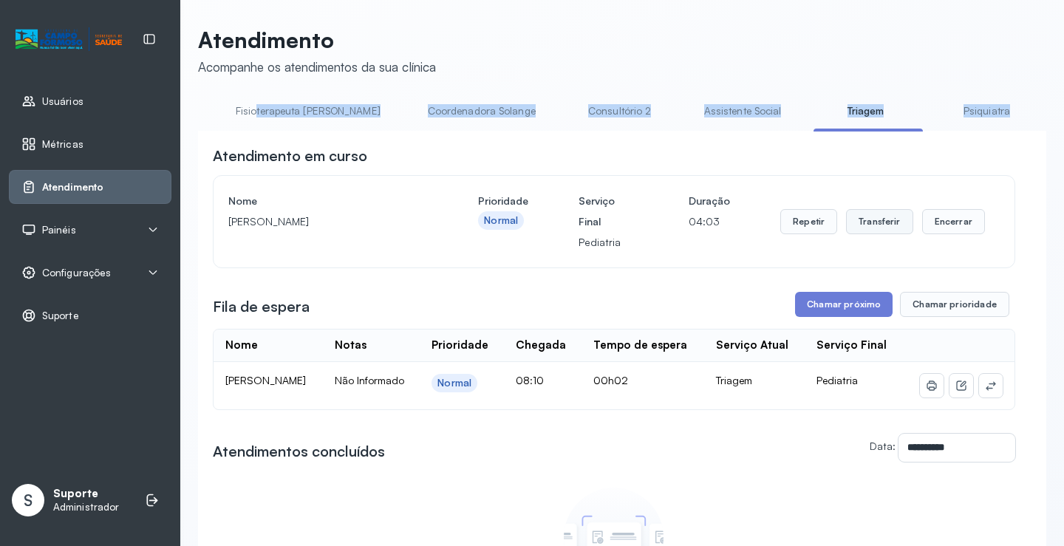
click at [877, 222] on button "Transferir" at bounding box center [879, 221] width 67 height 25
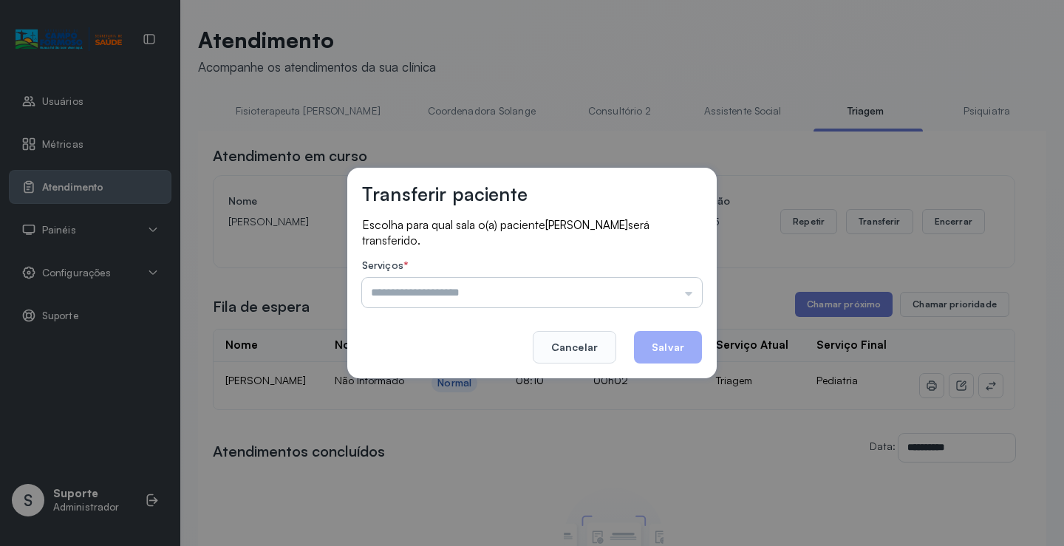
click at [700, 288] on input "text" at bounding box center [532, 293] width 340 height 30
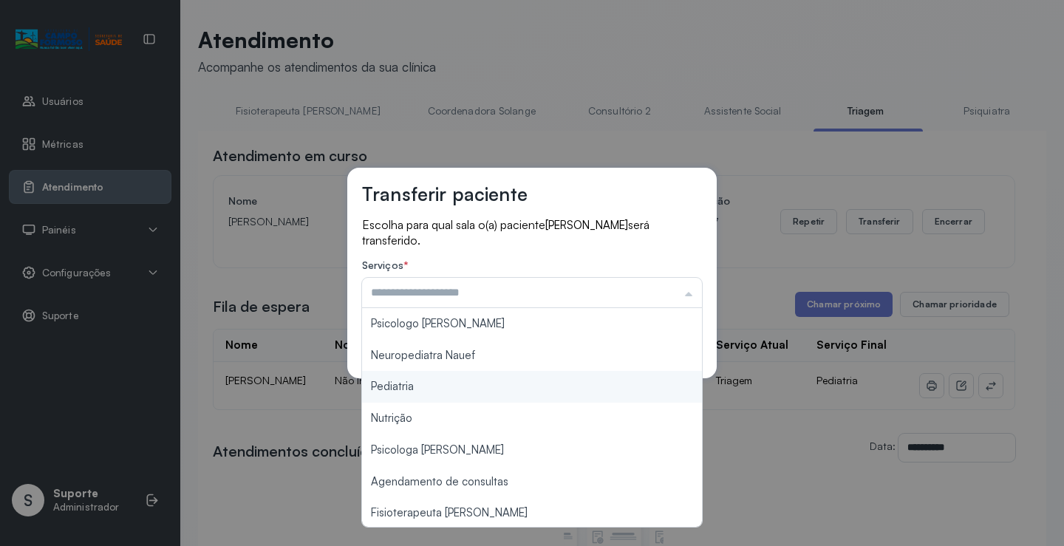
type input "*********"
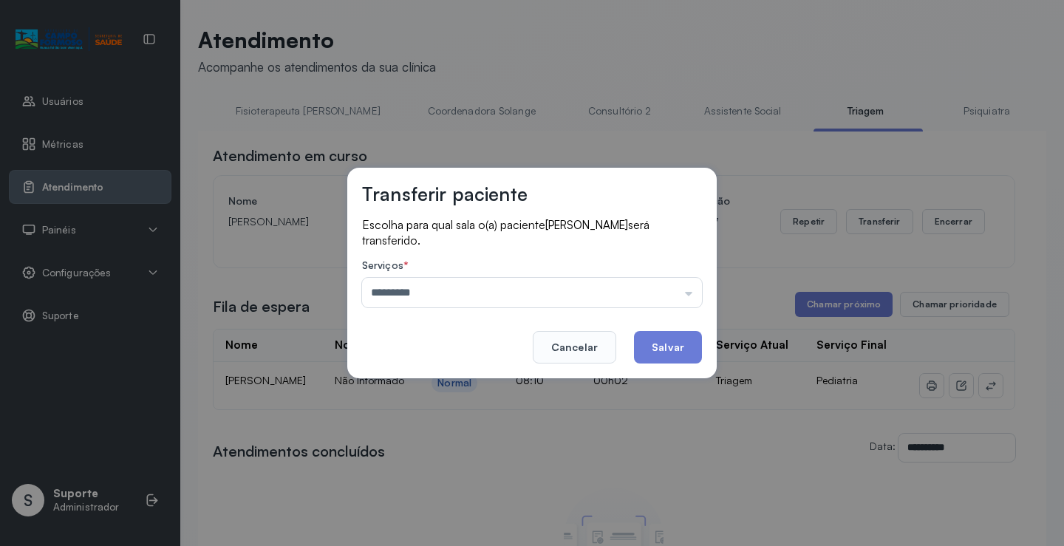
click at [424, 387] on div "Transferir paciente Escolha para qual sala o(a) paciente LEVI SANTOS DE OLIVEIR…" at bounding box center [532, 273] width 1064 height 546
click at [681, 352] on button "Salvar" at bounding box center [668, 347] width 68 height 33
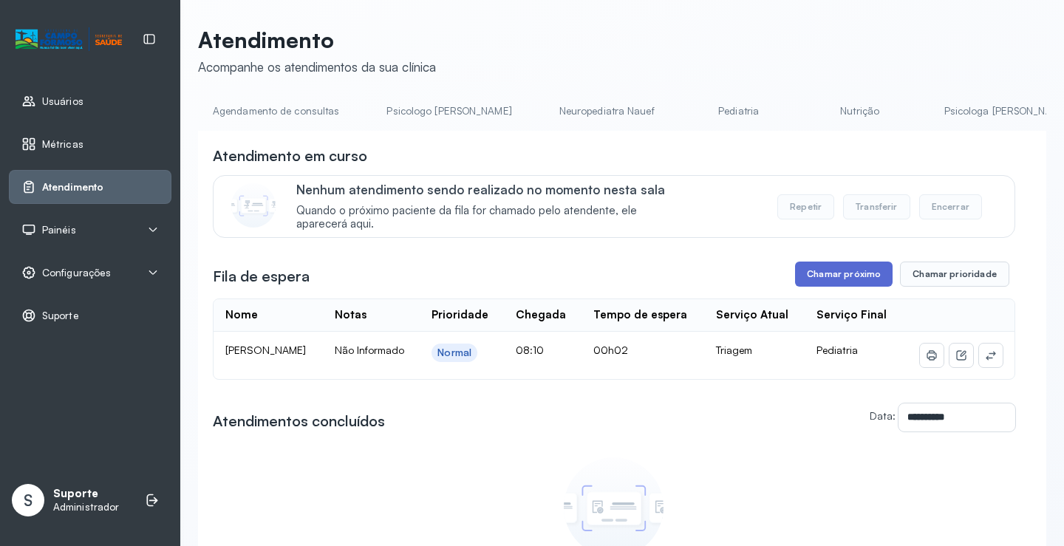
click at [846, 287] on button "Chamar próximo" at bounding box center [844, 274] width 98 height 25
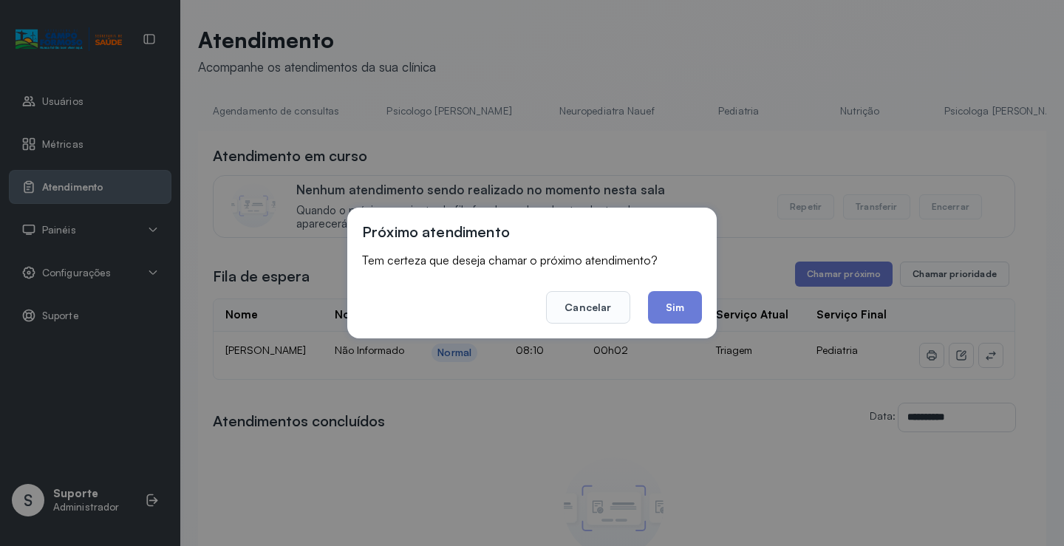
click at [667, 299] on button "Sim" at bounding box center [675, 307] width 54 height 33
